Goal: Navigation & Orientation: Find specific page/section

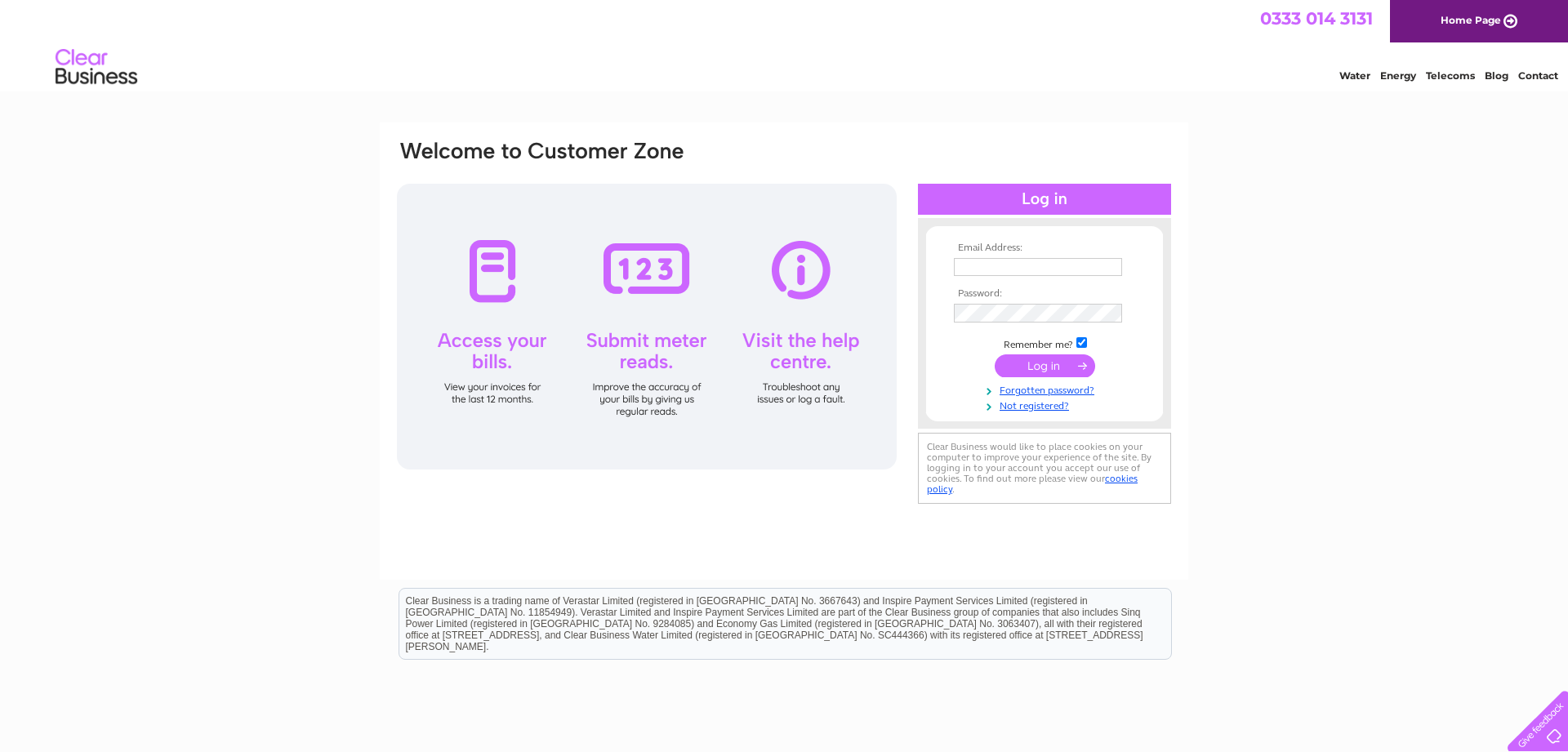
click at [977, 269] on input "text" at bounding box center [1037, 267] width 169 height 18
type input "redlinebennett@hotmail.com"
click at [1031, 369] on input "submit" at bounding box center [1044, 367] width 100 height 23
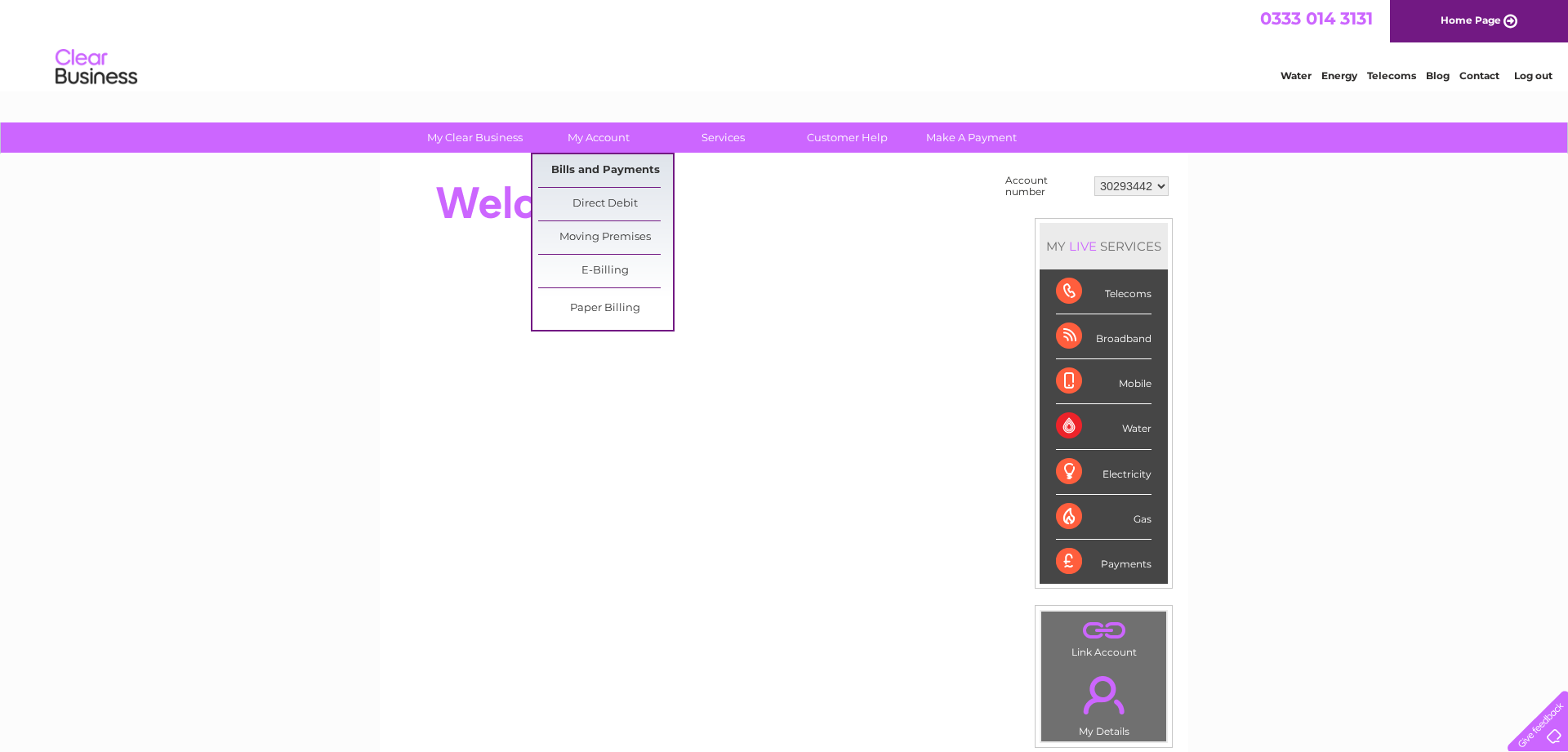
click at [591, 169] on link "Bills and Payments" at bounding box center [605, 170] width 134 height 33
